Goal: Find specific fact: Find specific fact

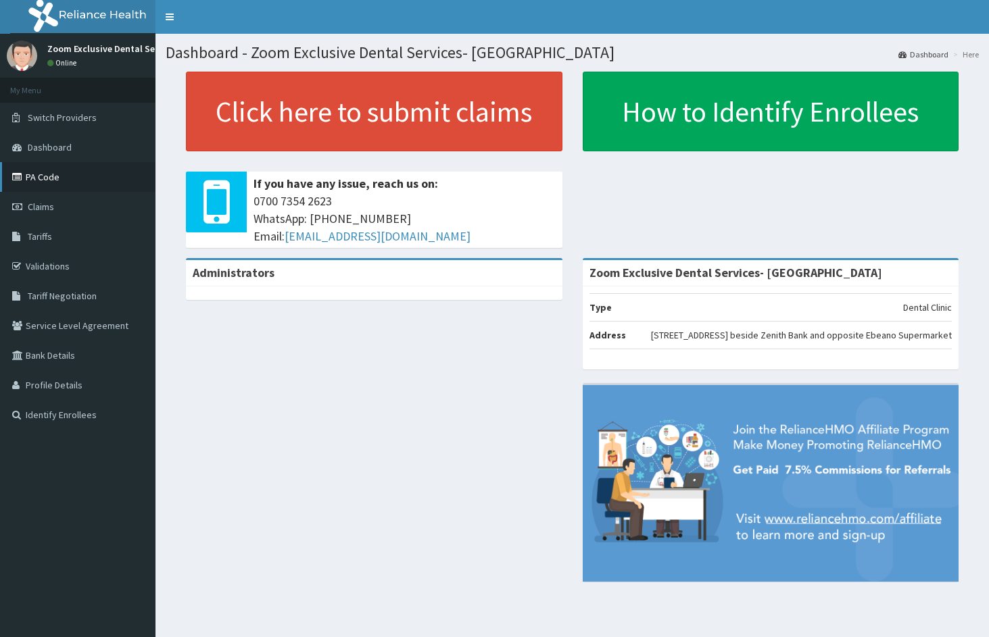
click at [37, 181] on link "PA Code" at bounding box center [77, 177] width 155 height 30
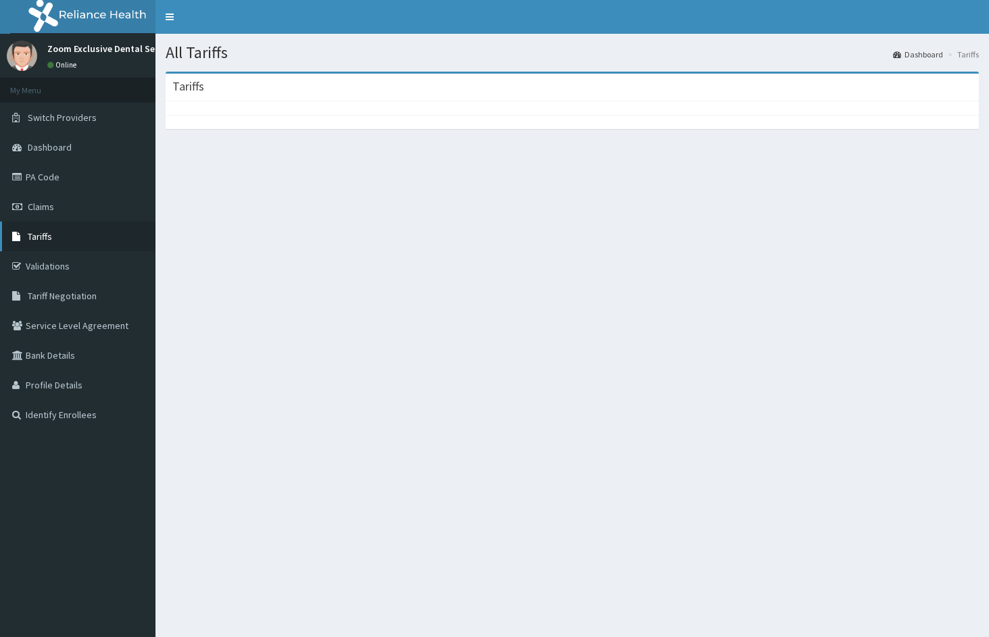
click at [36, 236] on span "Tariffs" at bounding box center [40, 236] width 24 height 12
click at [35, 237] on span "Tariffs" at bounding box center [40, 236] width 24 height 12
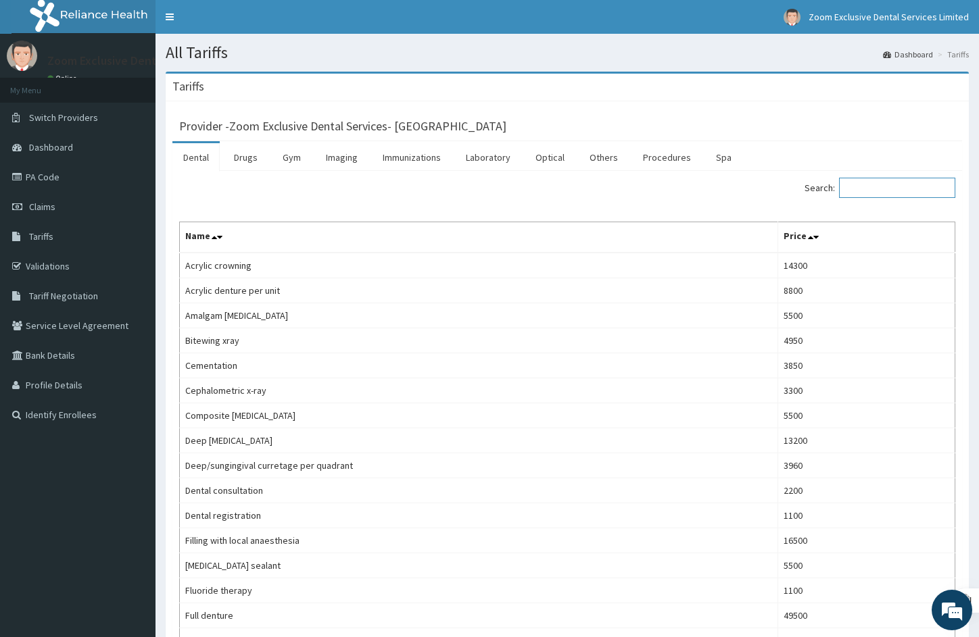
click at [914, 193] on input "Search:" at bounding box center [897, 188] width 116 height 20
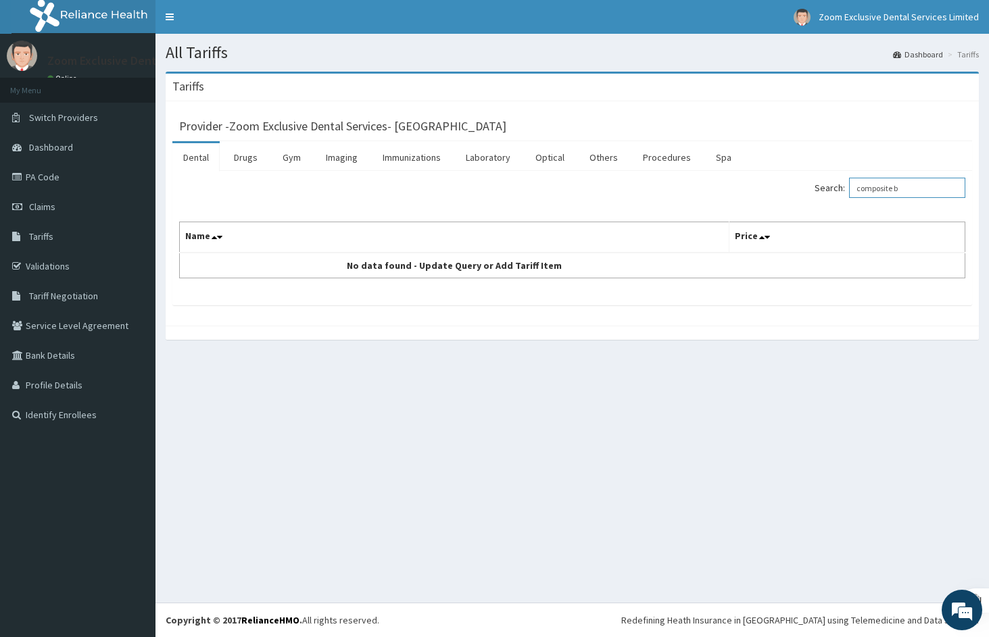
type input "composite"
drag, startPoint x: 908, startPoint y: 187, endPoint x: 803, endPoint y: 212, distance: 108.4
click at [803, 212] on div "Search: composite Name Price Composite dental filling 5500" at bounding box center [572, 228] width 786 height 101
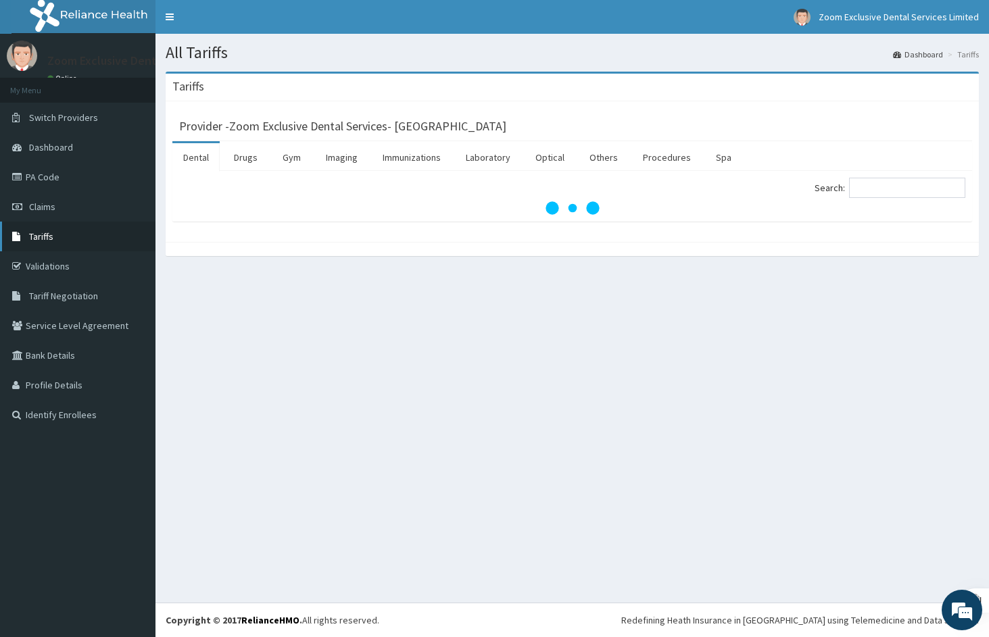
click at [68, 239] on link "Tariffs" at bounding box center [77, 237] width 155 height 30
